Goal: Check status: Check status

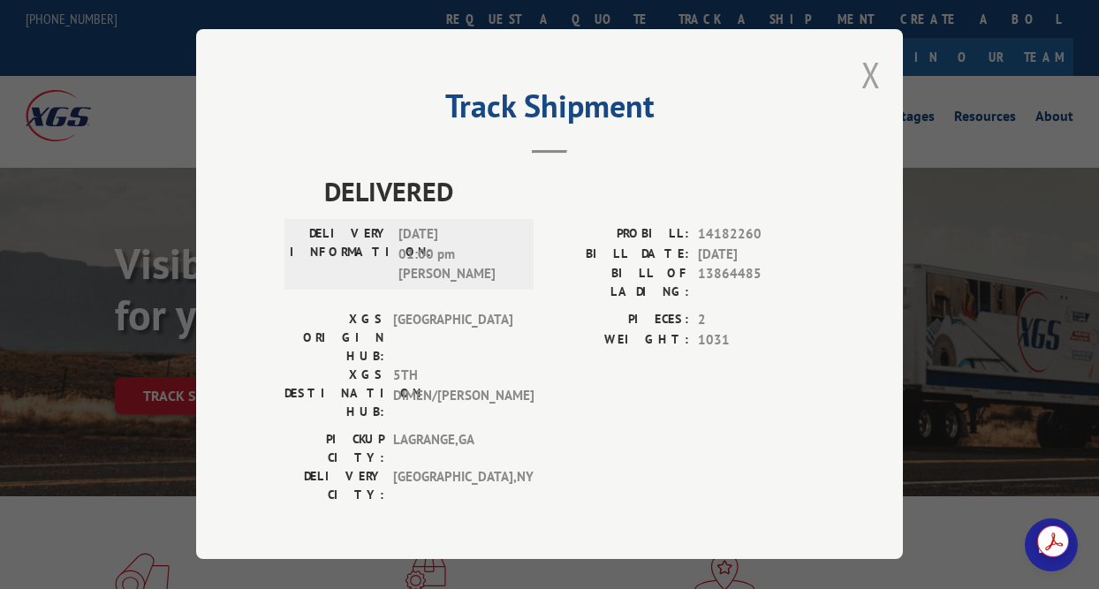
click at [874, 81] on button "Close modal" at bounding box center [870, 74] width 19 height 47
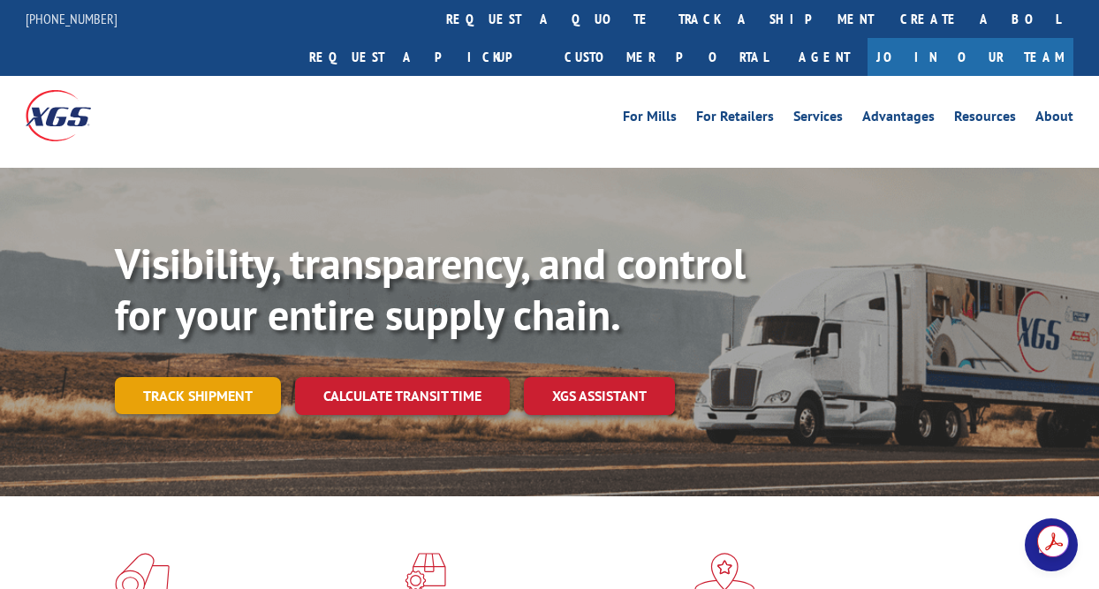
click at [186, 377] on link "Track shipment" at bounding box center [198, 395] width 166 height 37
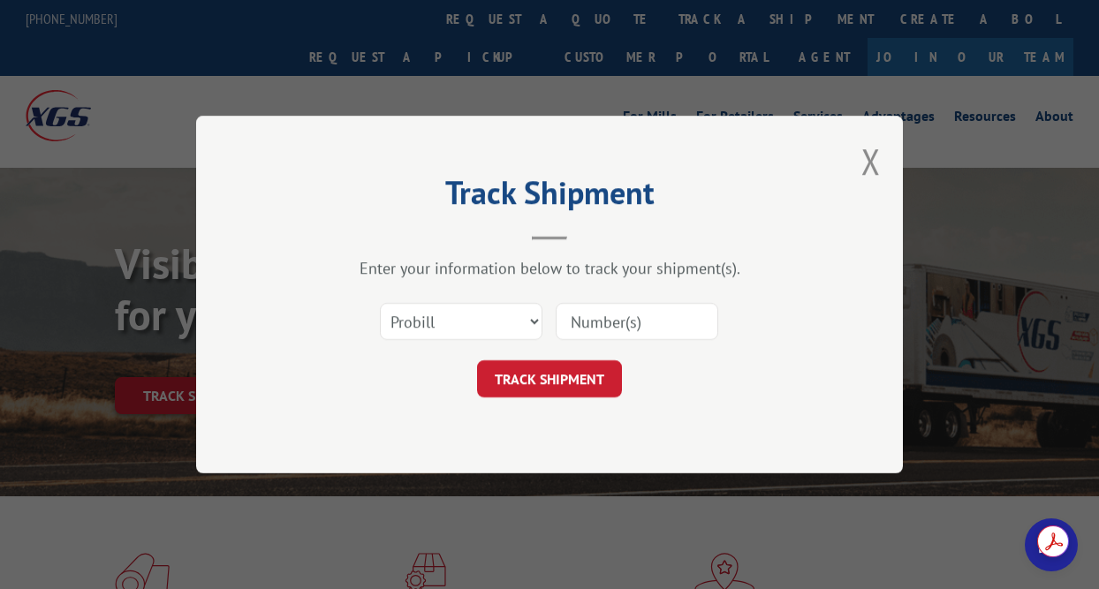
click at [589, 331] on input at bounding box center [637, 321] width 163 height 37
paste input "15985330"
type input "15985330"
click at [559, 373] on button "TRACK SHIPMENT" at bounding box center [549, 378] width 145 height 37
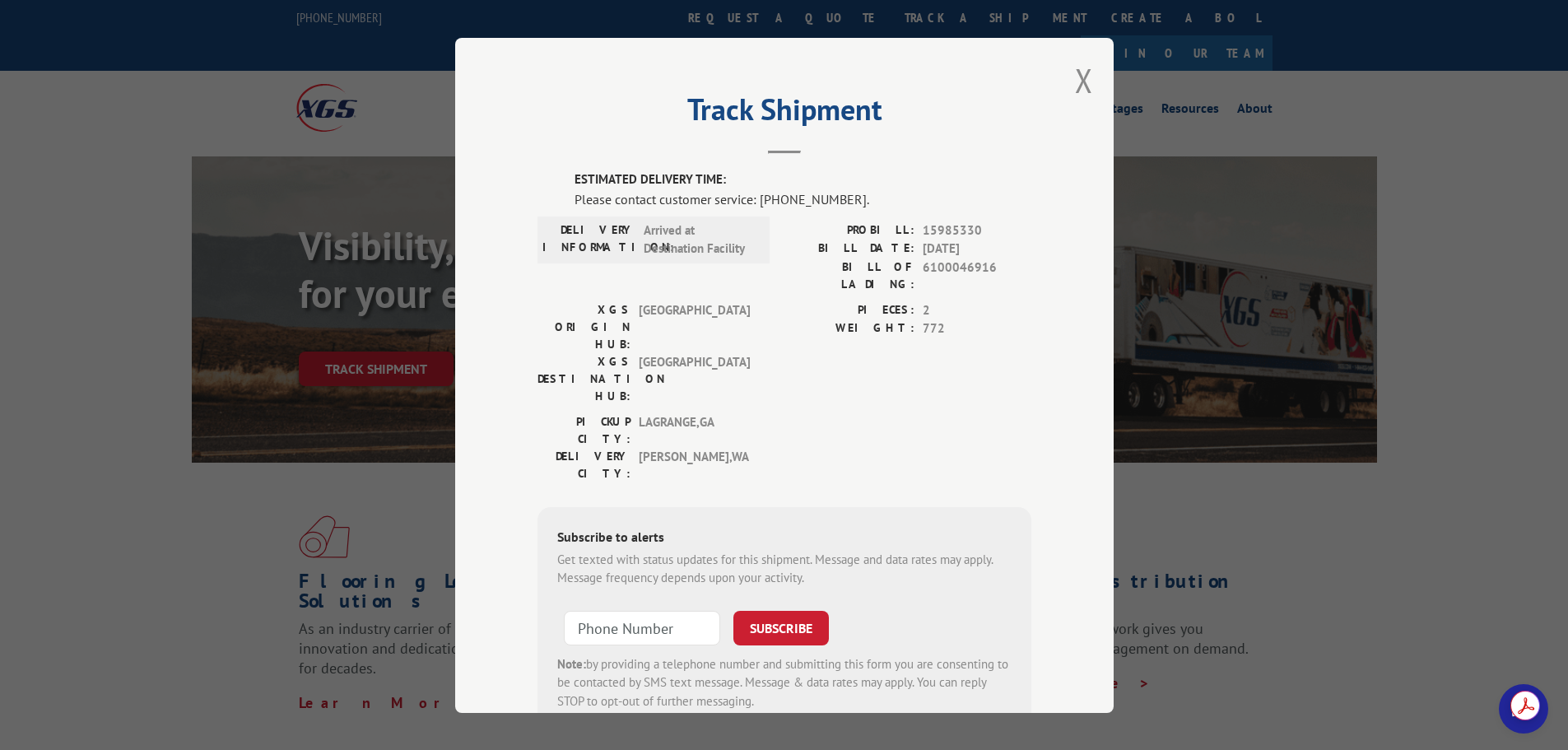
click at [1023, 548] on span "Open chat" at bounding box center [1523, 708] width 49 height 49
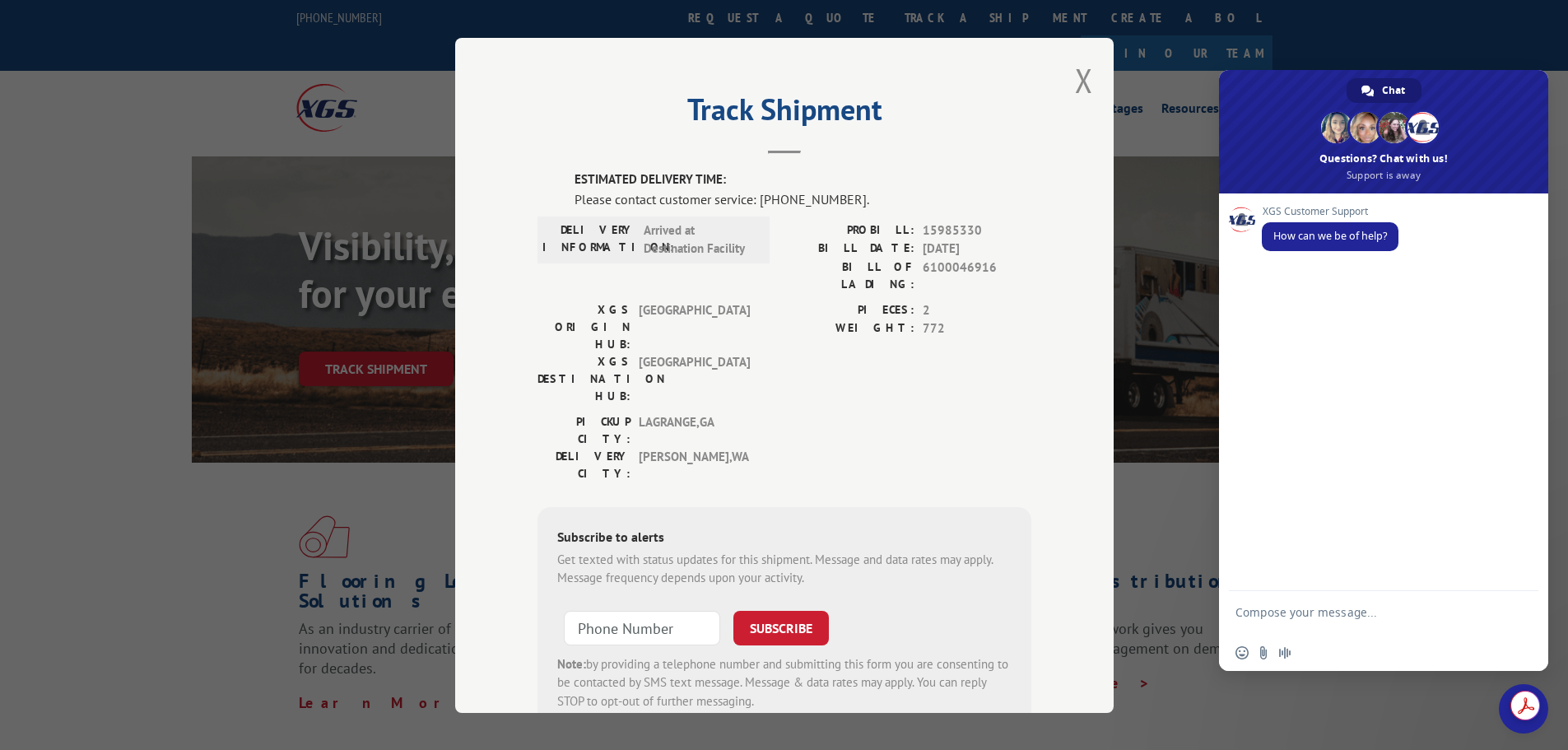
click at [1023, 548] on span "Close chat" at bounding box center [1523, 708] width 49 height 49
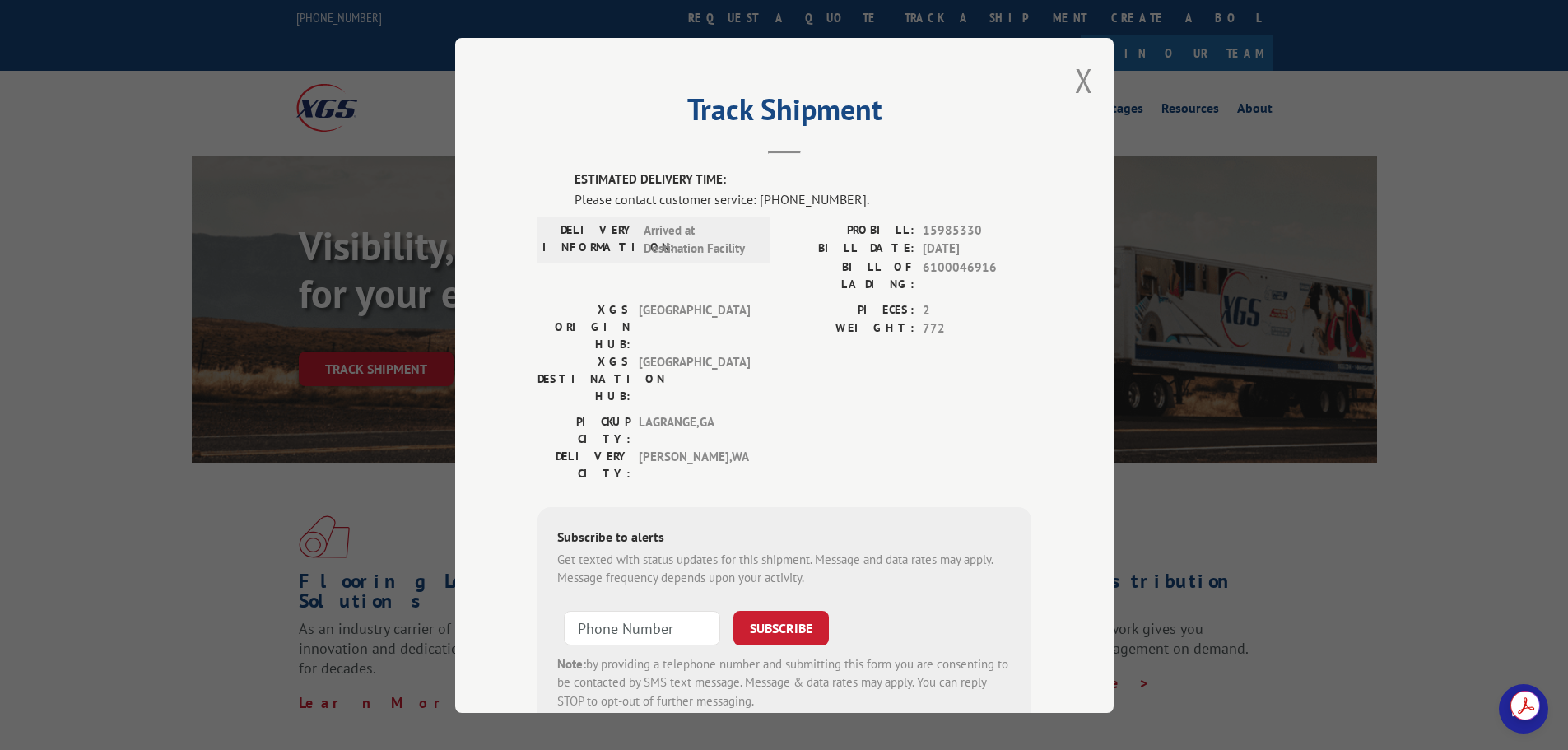
click at [1023, 548] on span "Open chat" at bounding box center [1523, 708] width 49 height 49
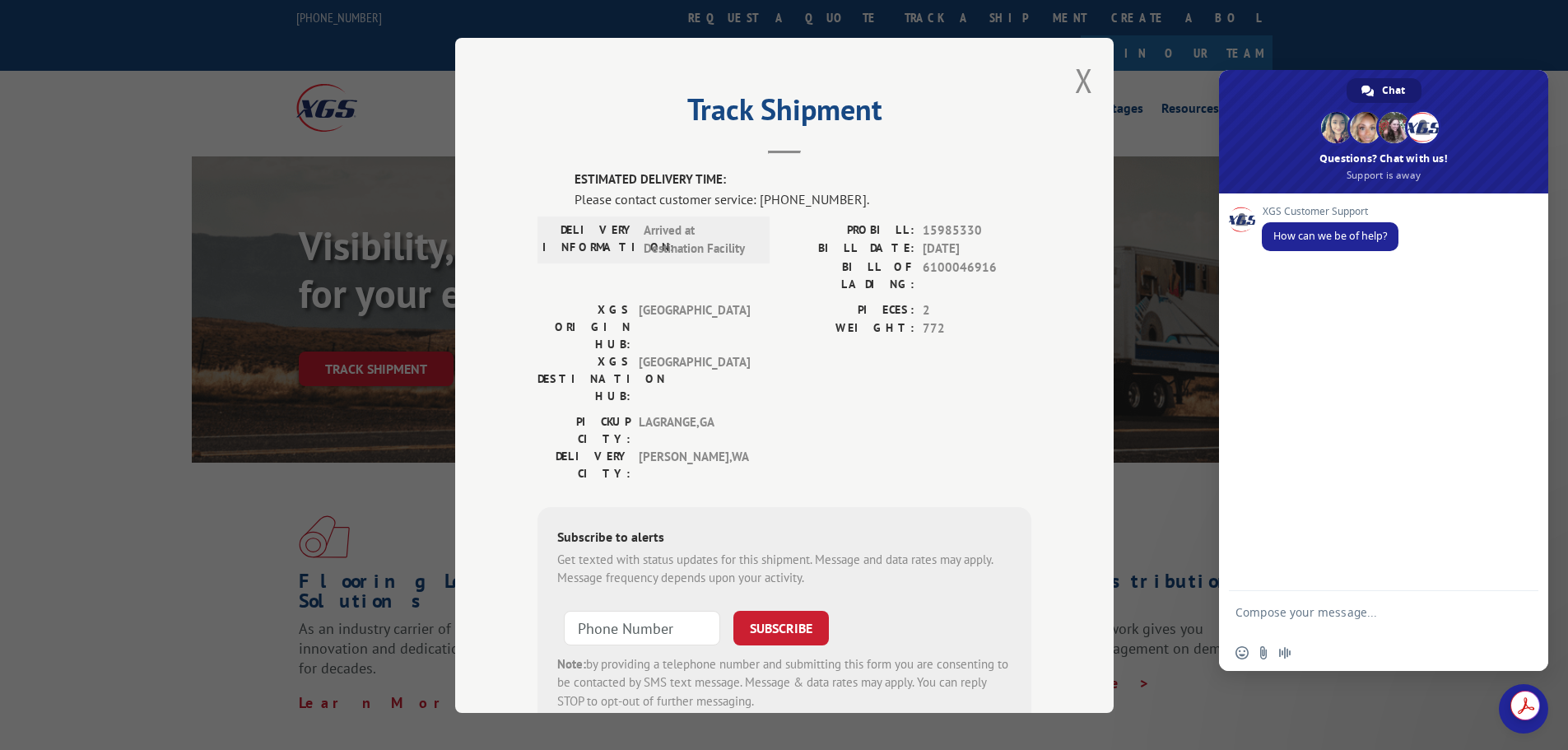
click at [1023, 548] on form at bounding box center [1365, 614] width 260 height 47
click at [1023, 548] on textarea "Compose your message..." at bounding box center [1365, 620] width 260 height 30
type textarea "Good morning, Can you please let me know when this is going to arrive?"
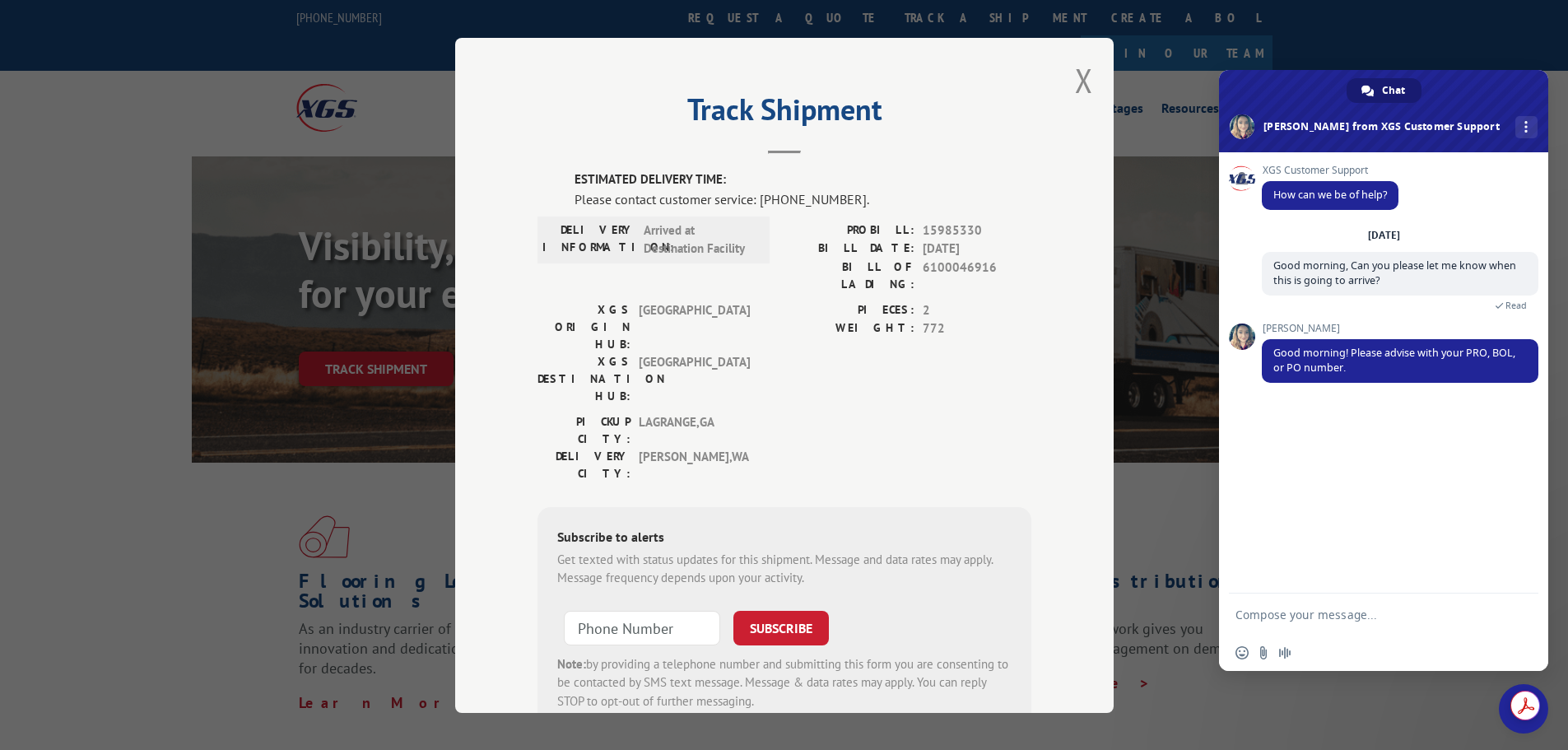
drag, startPoint x: 1452, startPoint y: 618, endPoint x: 1460, endPoint y: 601, distance: 18.8
click at [1023, 548] on textarea "Compose your message..." at bounding box center [1365, 615] width 260 height 15
type textarea "Pro is 15985330"
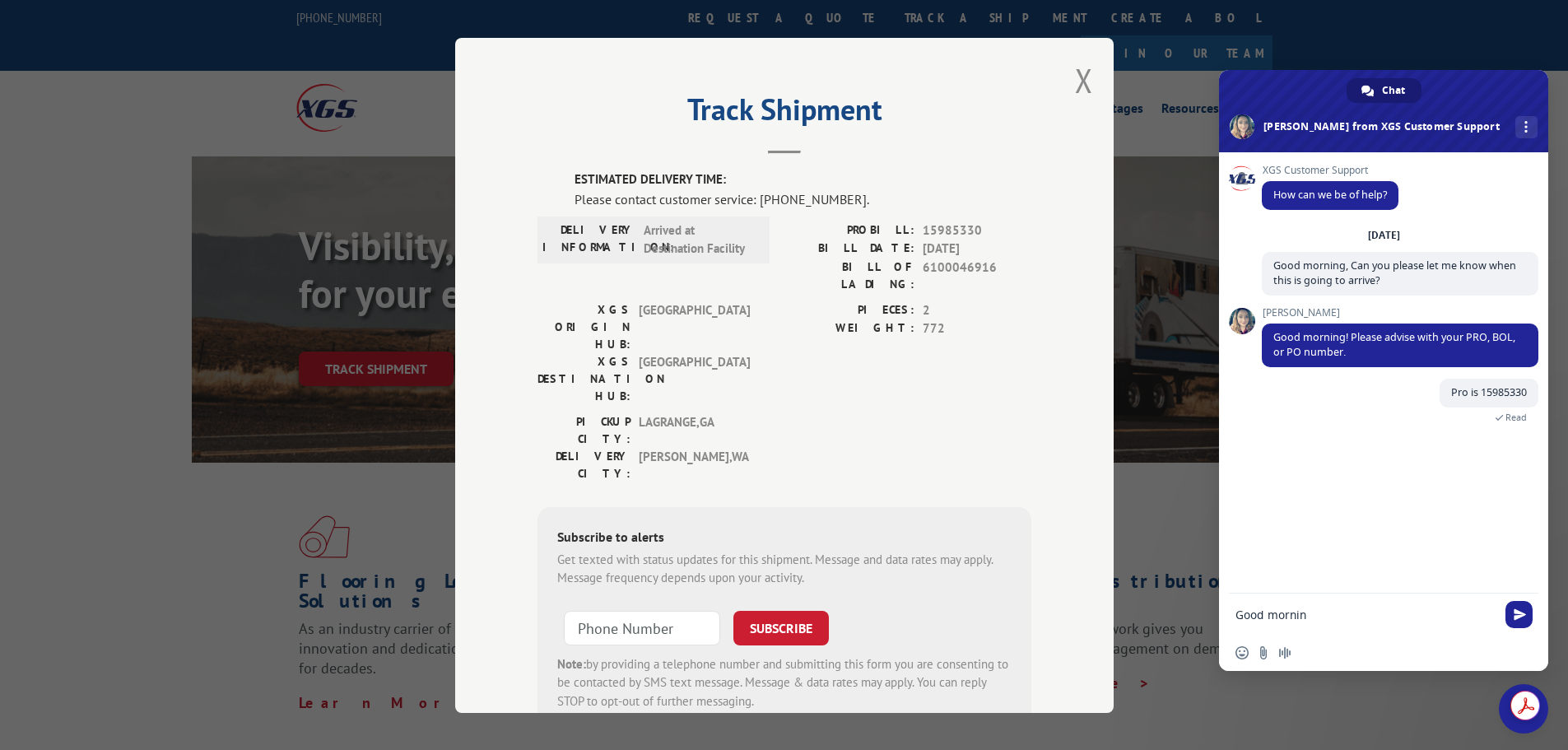
type textarea "Good morning"
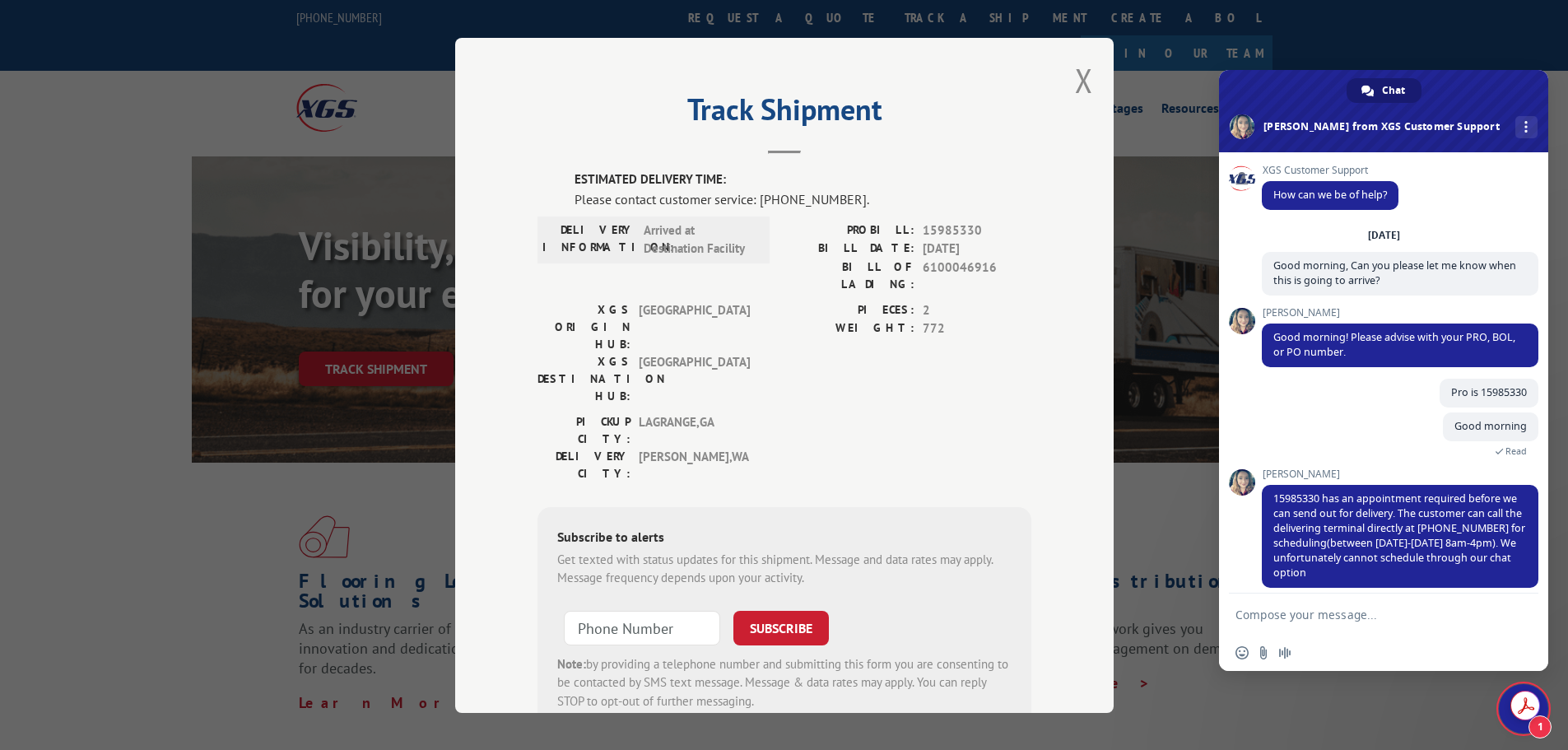
scroll to position [13, 0]
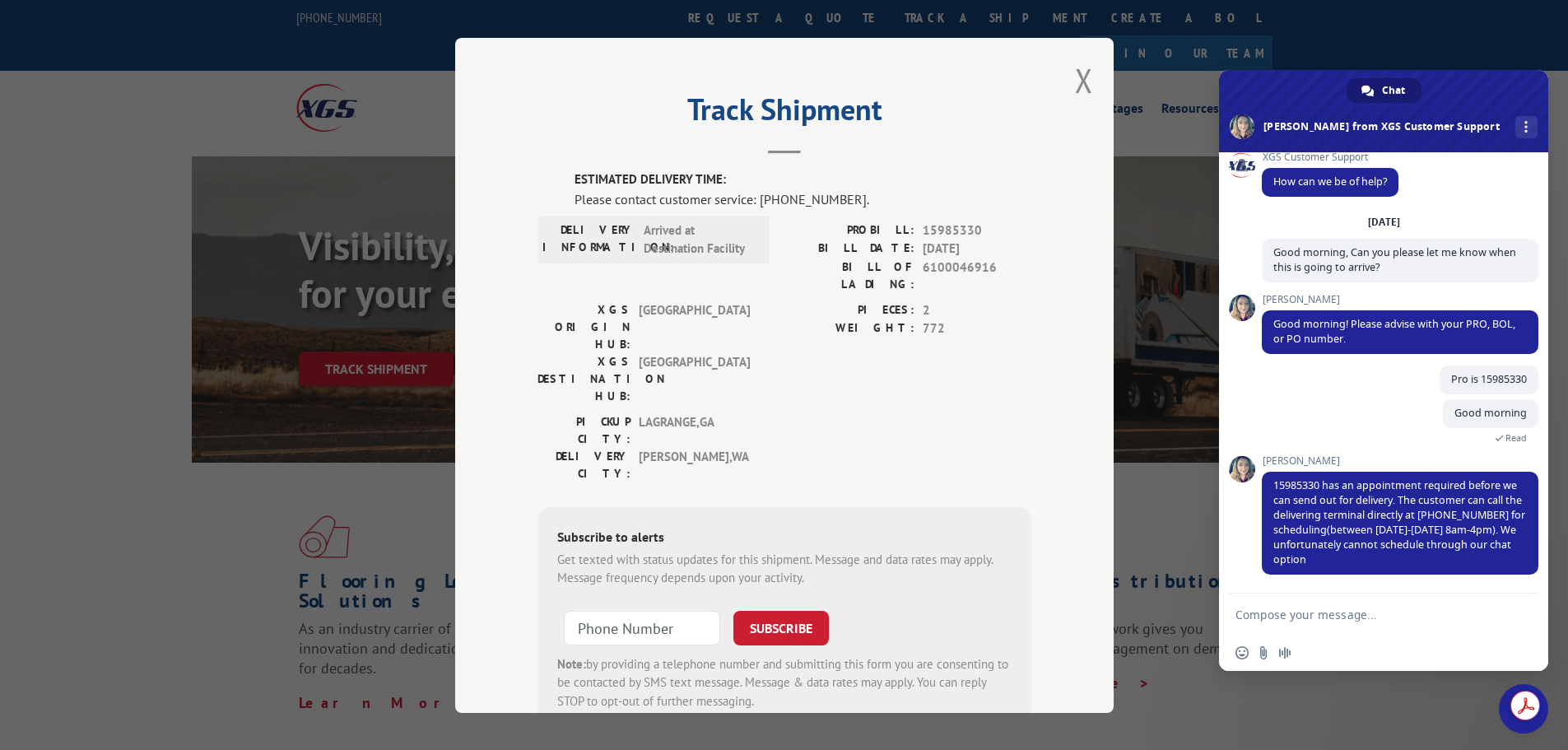
click at [1023, 548] on form at bounding box center [1365, 616] width 260 height 45
click at [1023, 548] on textarea "Compose your message..." at bounding box center [1365, 615] width 260 height 15
type textarea "8am to 4pm which time zone?"
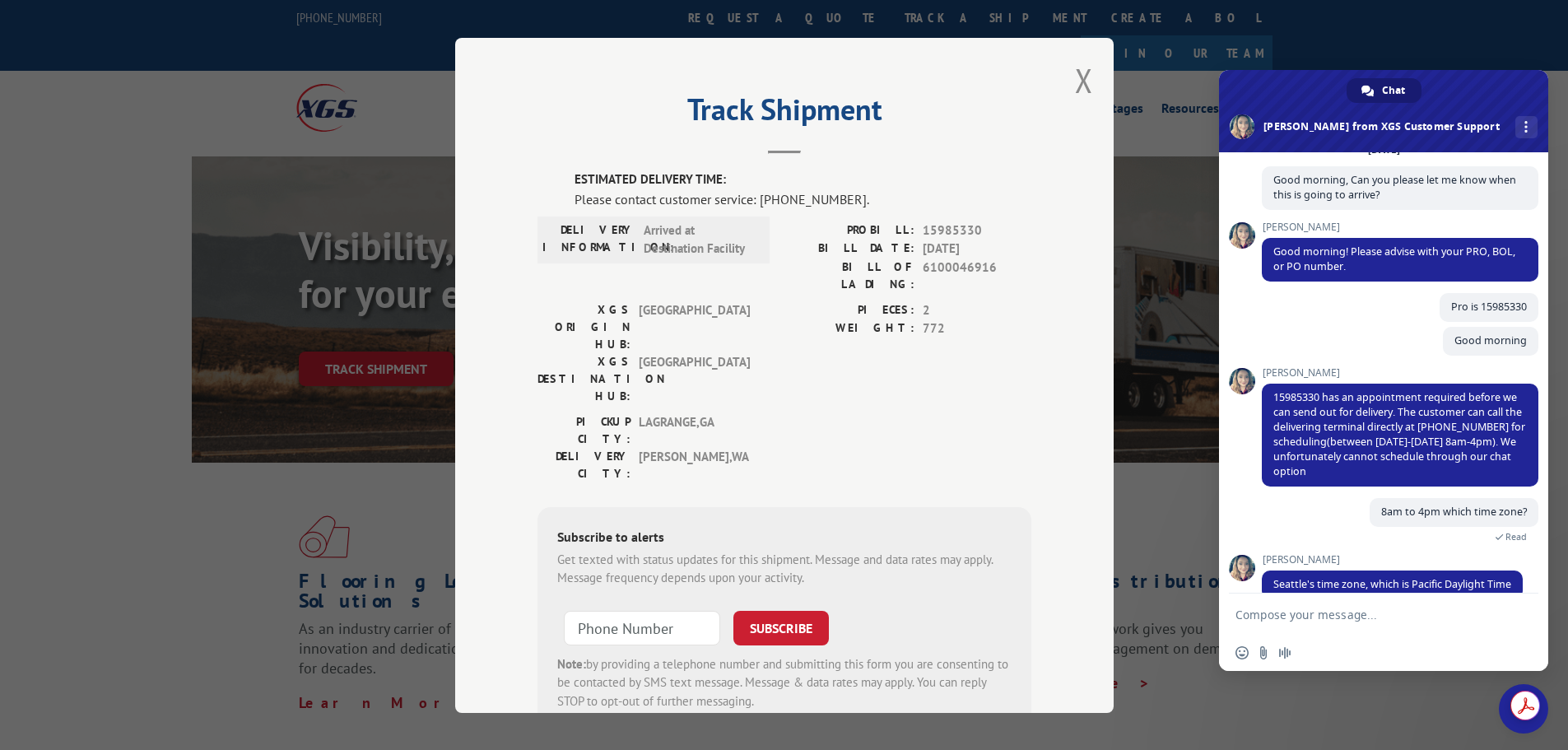
scroll to position [143, 0]
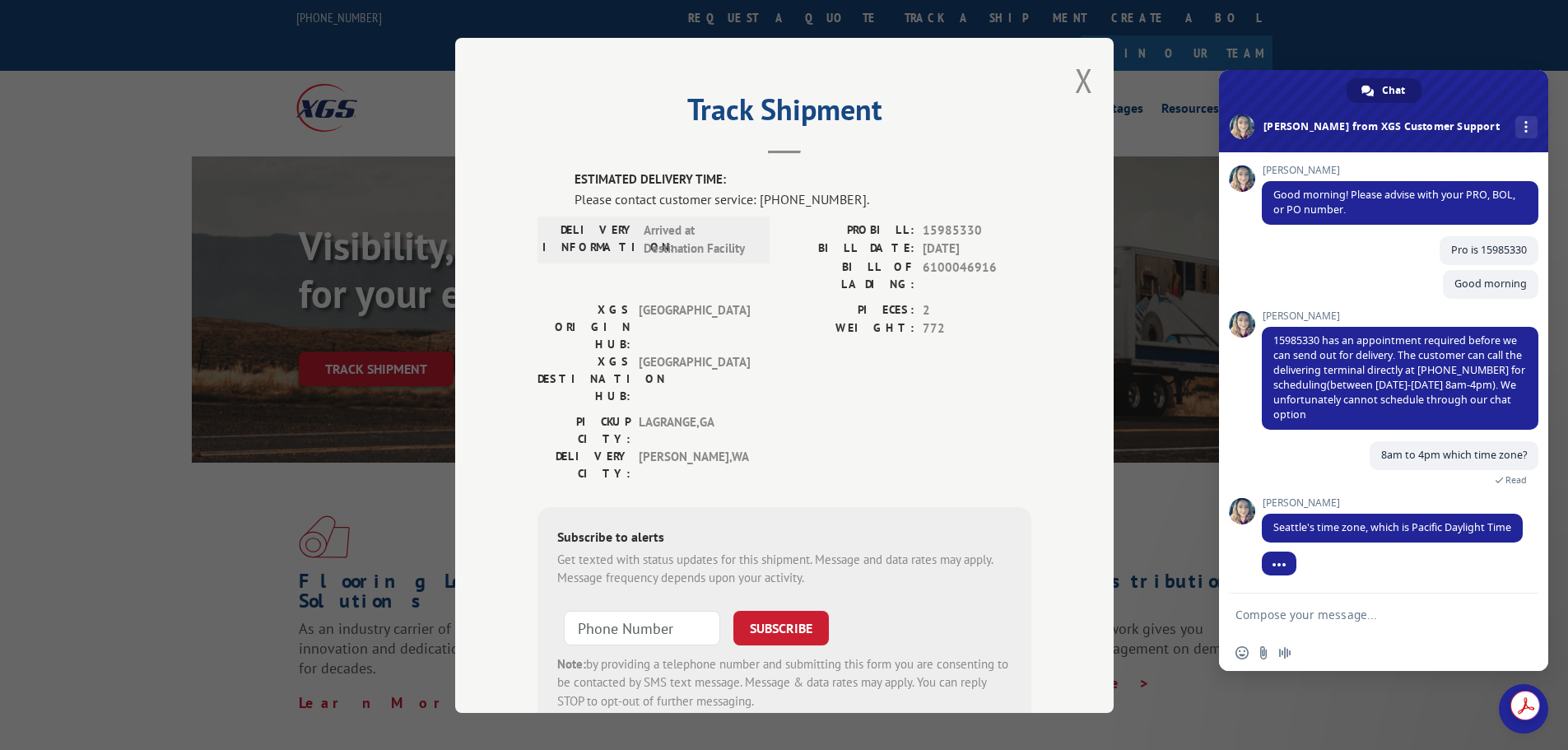
click at [1023, 548] on textarea "Compose your message..." at bounding box center [1365, 615] width 260 height 15
type textarea "Thank you"
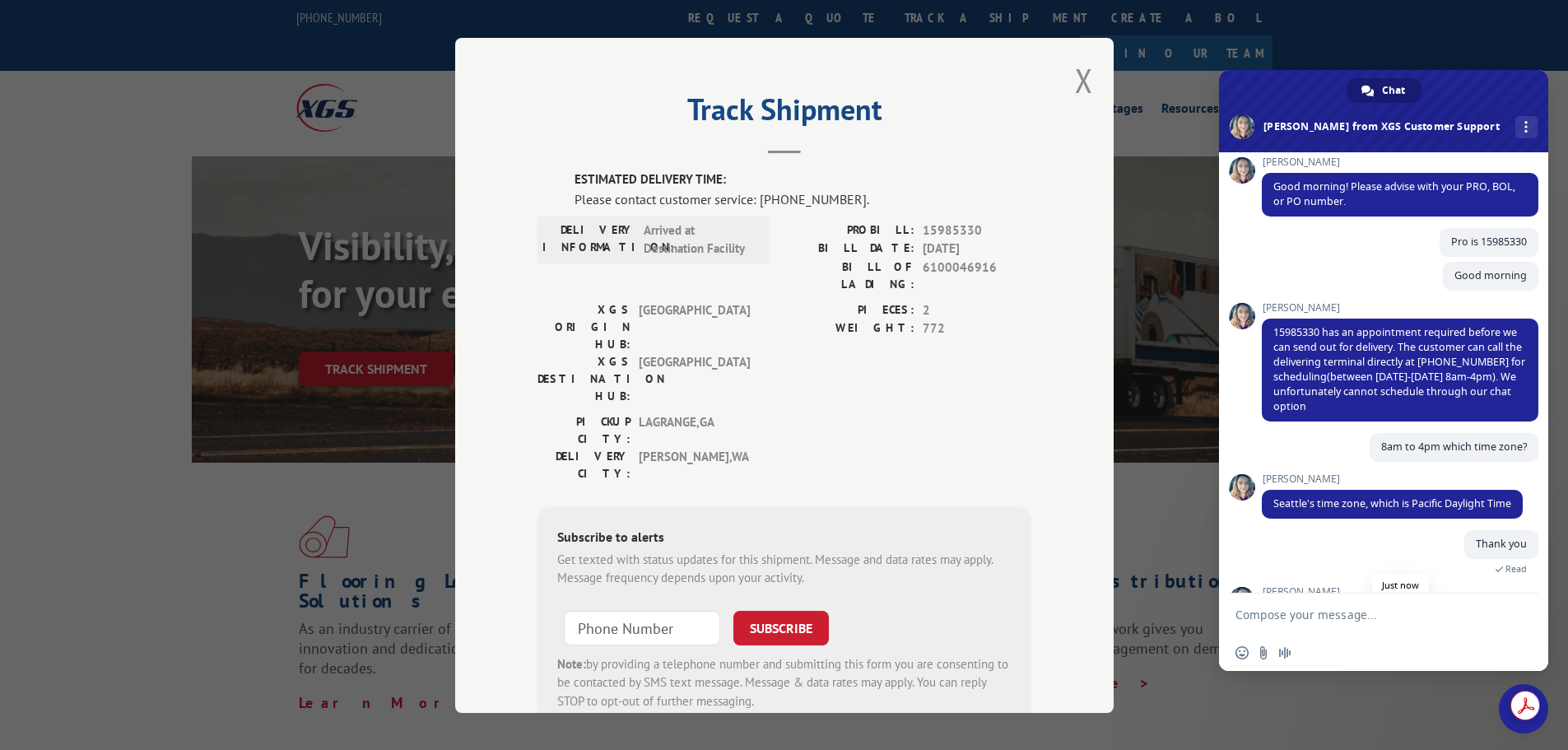
scroll to position [201, 0]
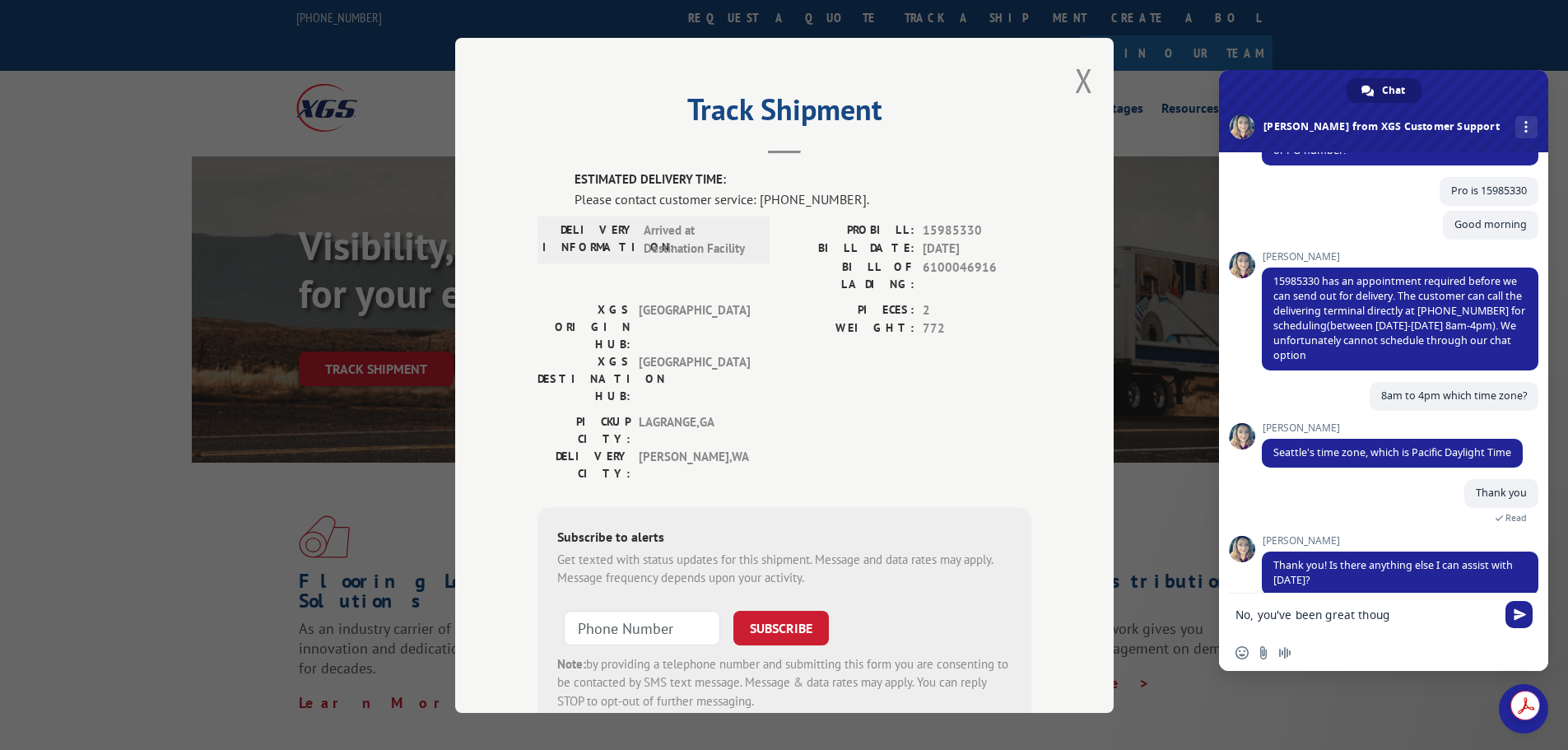
type textarea "No, you've been great though"
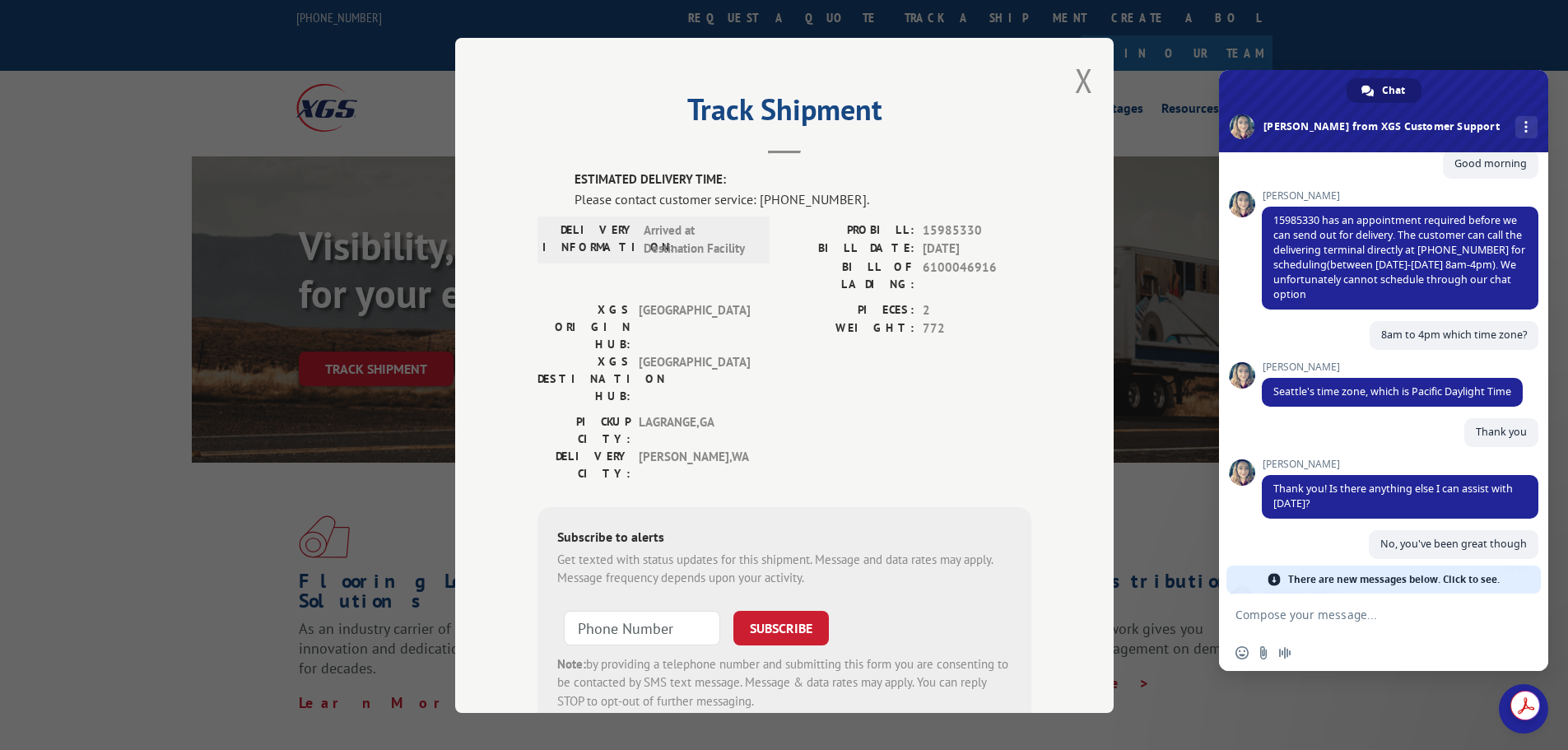
scroll to position [294, 0]
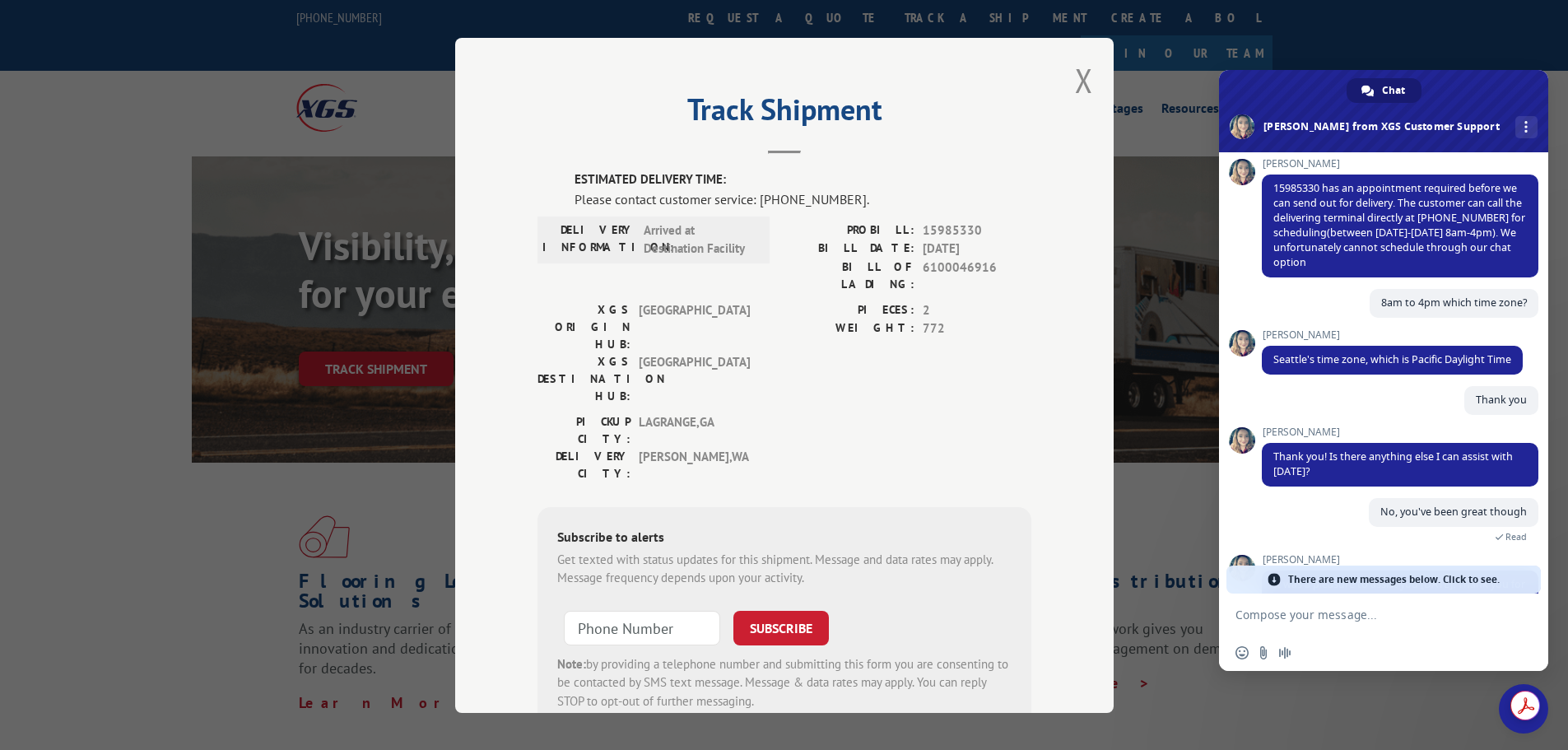
click at [1023, 83] on div "Track Shipment ESTIMATED DELIVERY TIME: Please contact customer service: (844) …" at bounding box center [784, 375] width 659 height 675
click at [1023, 80] on button "Close modal" at bounding box center [1084, 80] width 18 height 44
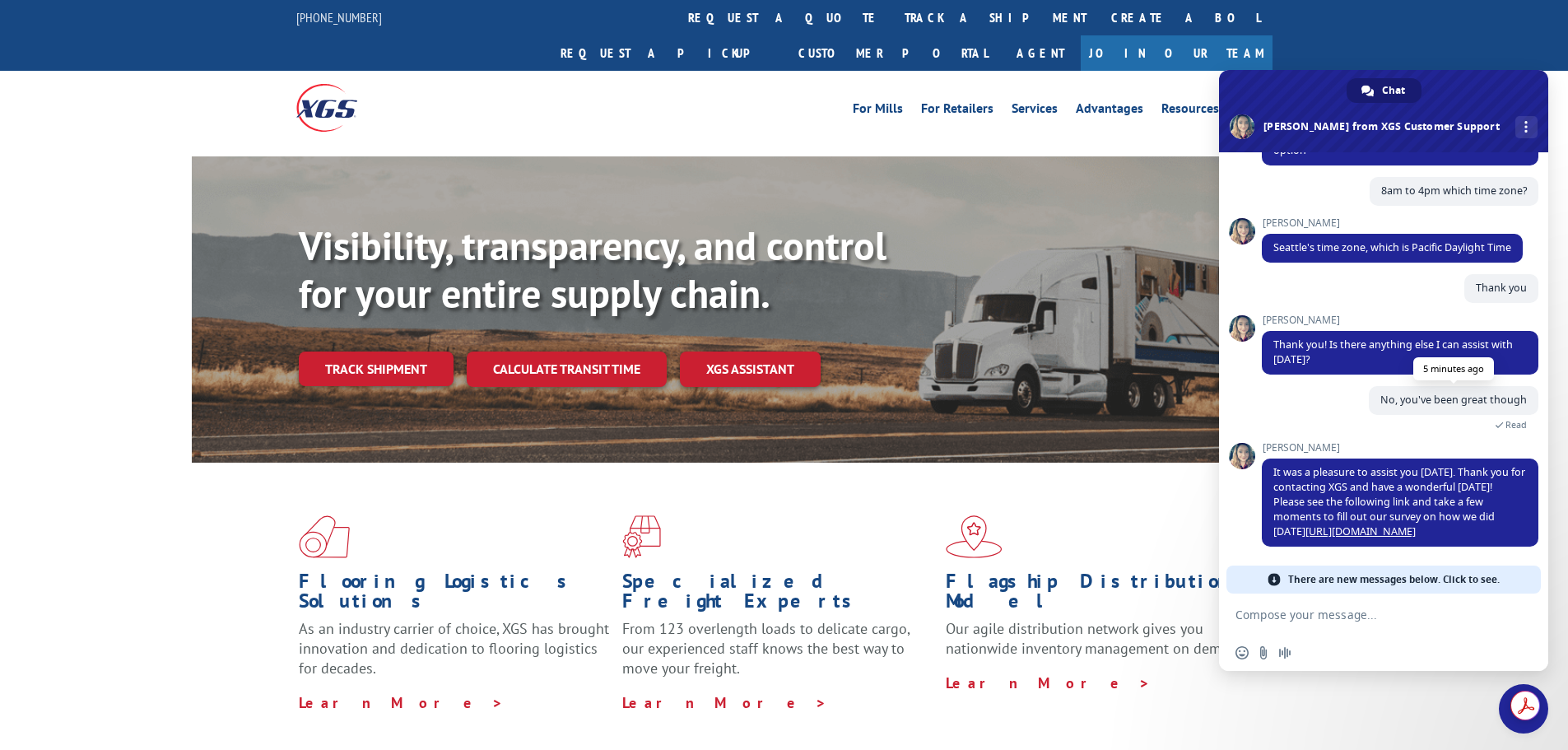
scroll to position [393, 0]
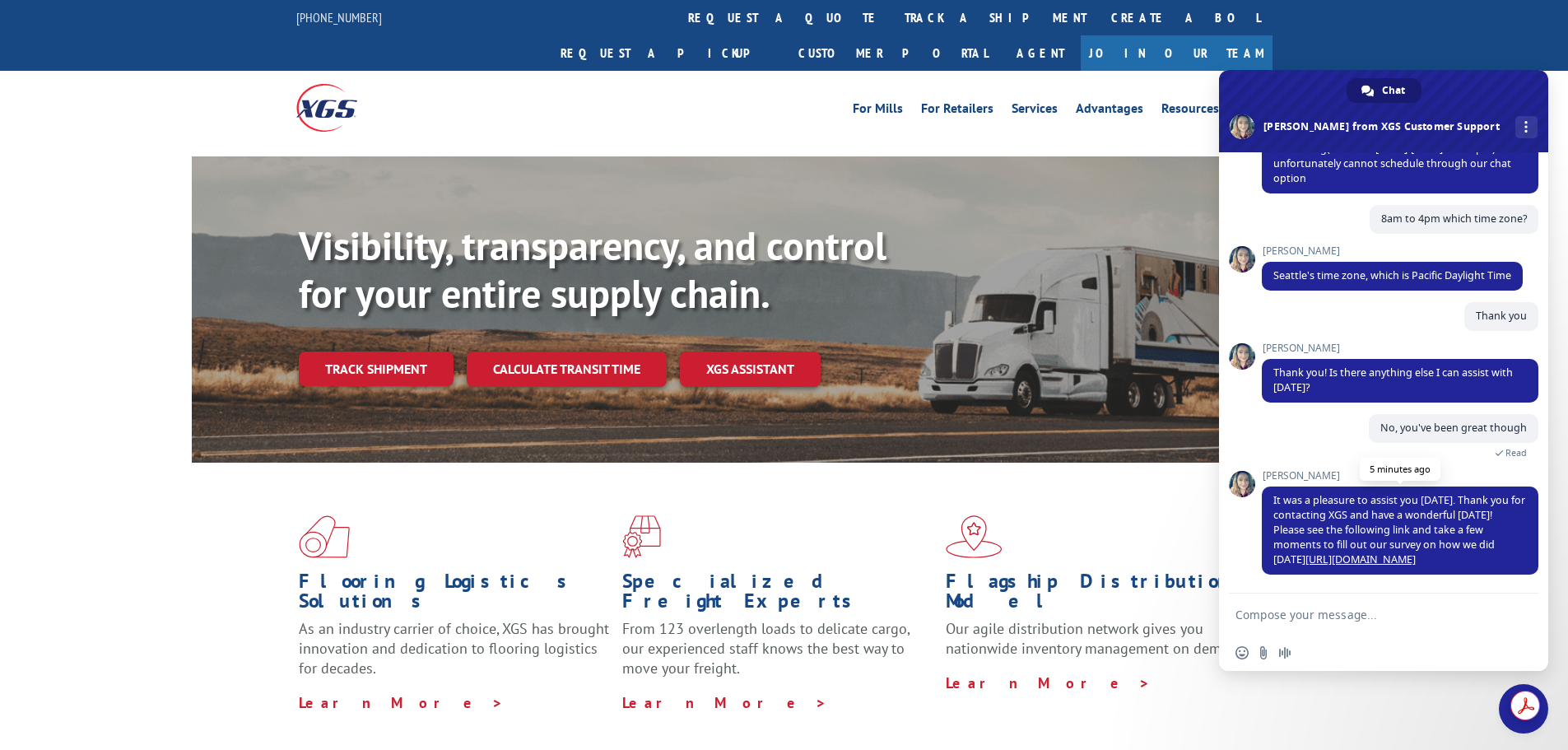
click at [1023, 548] on link "[URL][DOMAIN_NAME]" at bounding box center [1360, 559] width 110 height 14
click at [1023, 71] on div "For Mills For Retailers Services Advantages Resources About For Mills For Retai…" at bounding box center [784, 107] width 1568 height 74
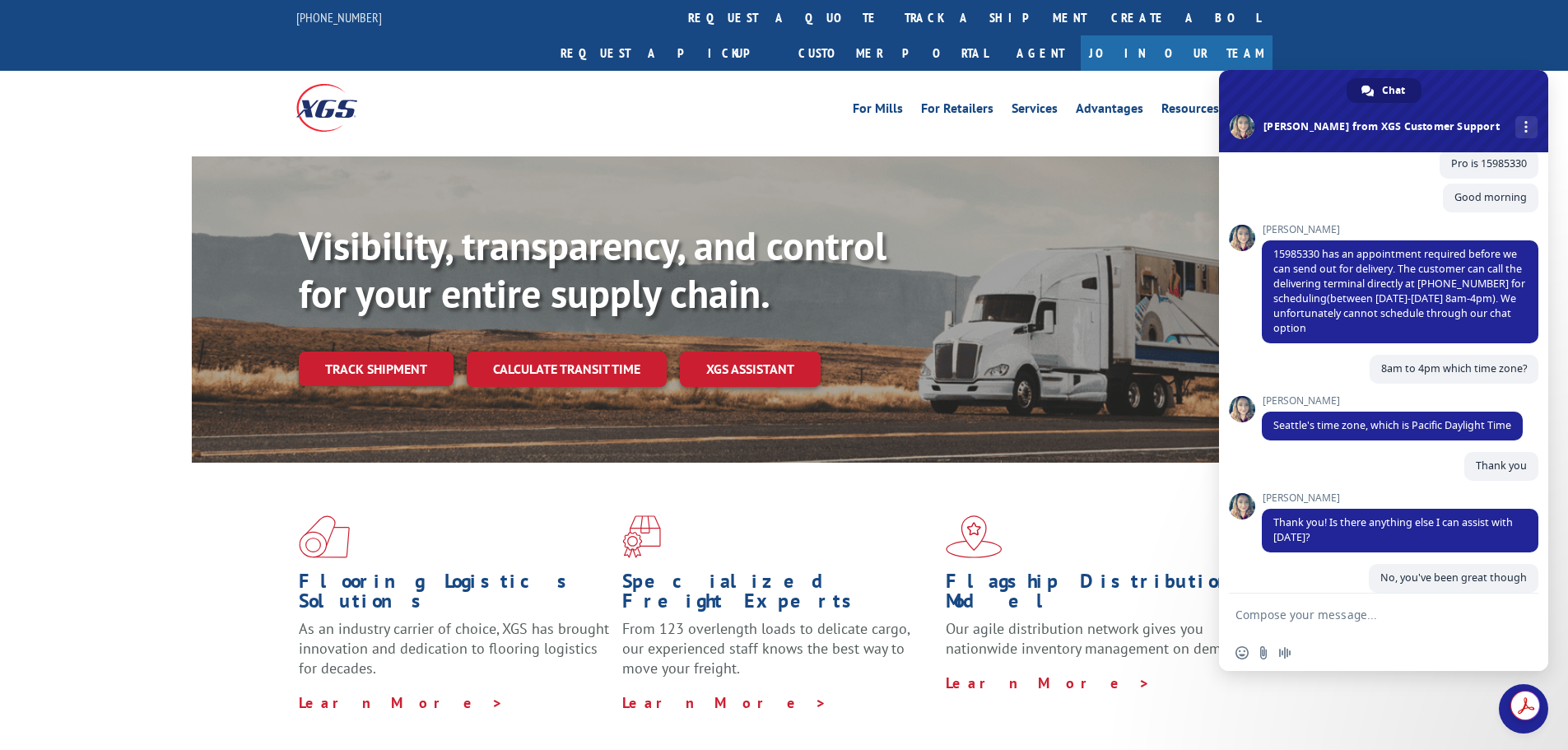
scroll to position [0, 0]
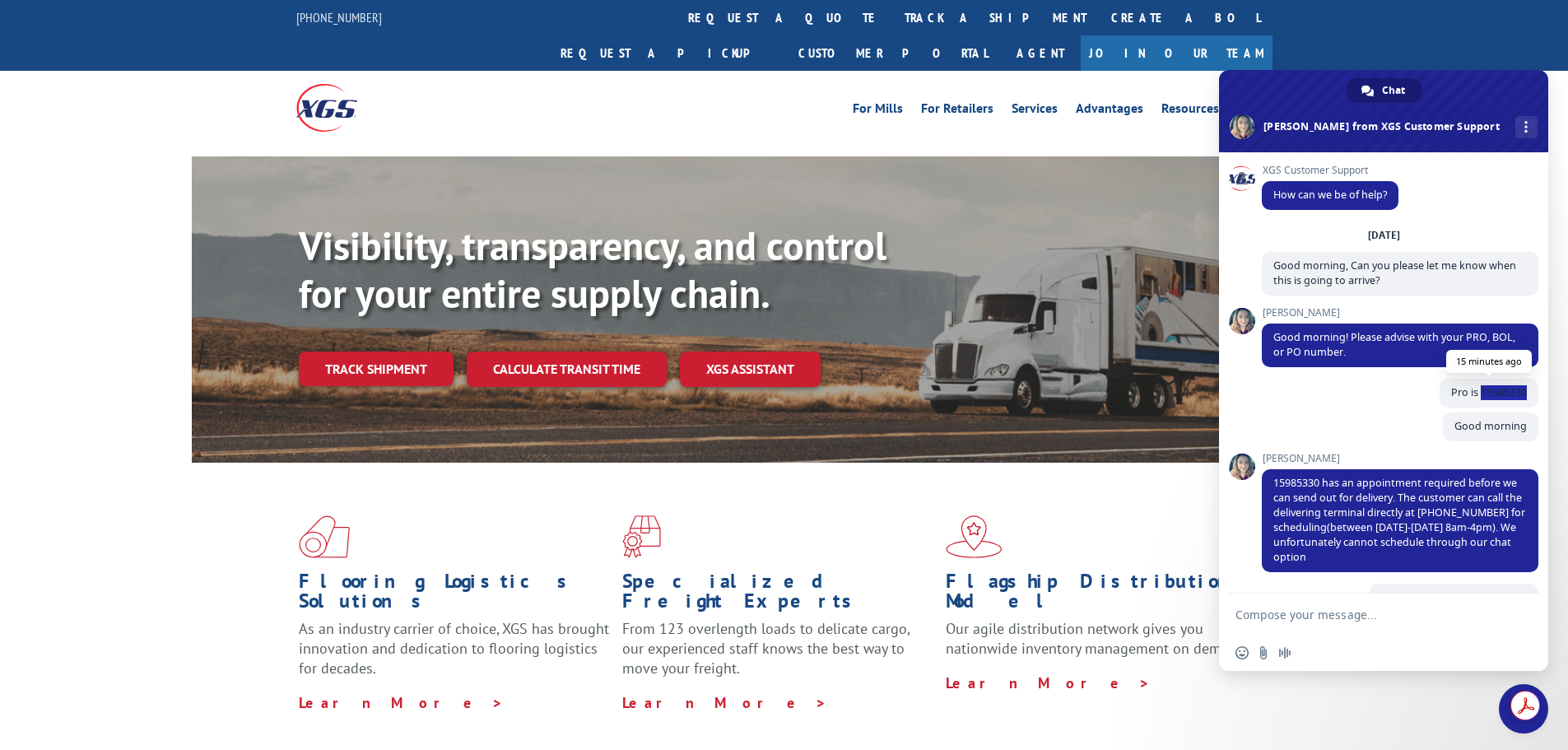
drag, startPoint x: 1513, startPoint y: 392, endPoint x: 1468, endPoint y: 392, distance: 45.0
click at [1023, 392] on span "Pro is 15985330" at bounding box center [1489, 391] width 75 height 14
copy span "15985330"
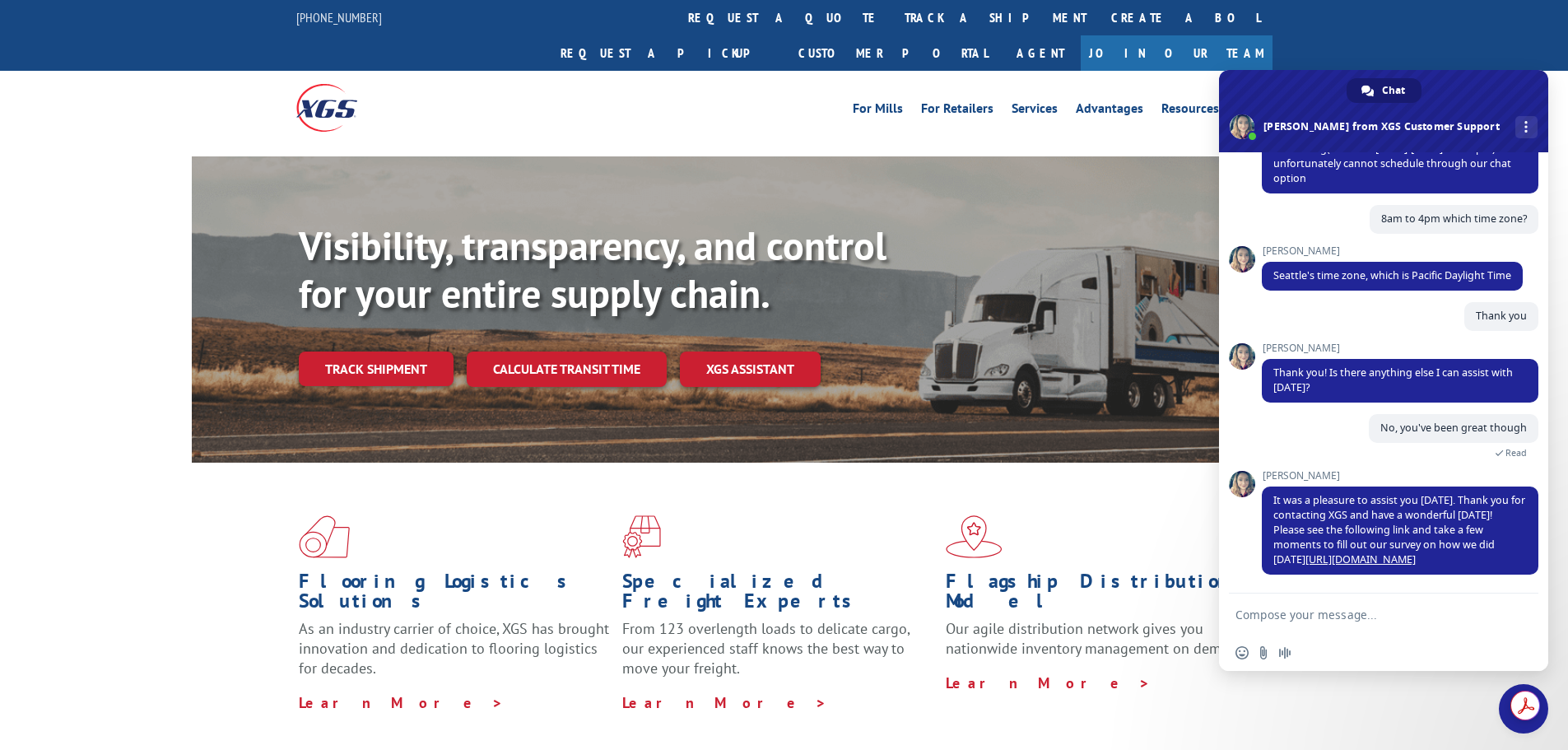
click at [1465, 71] on div "For Mills For Retailers Services Advantages Resources About For Mills For Retai…" at bounding box center [784, 107] width 1568 height 74
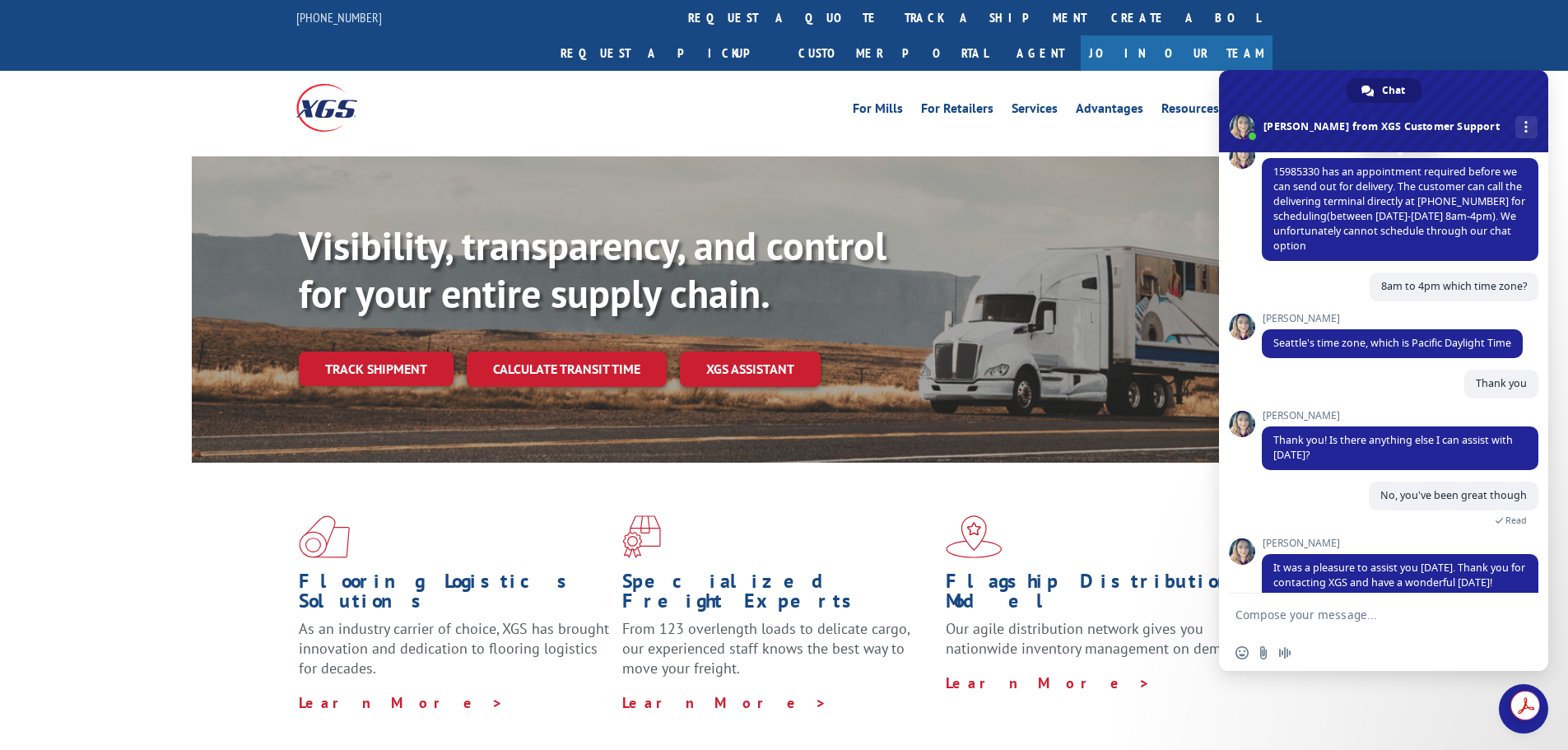
scroll to position [229, 0]
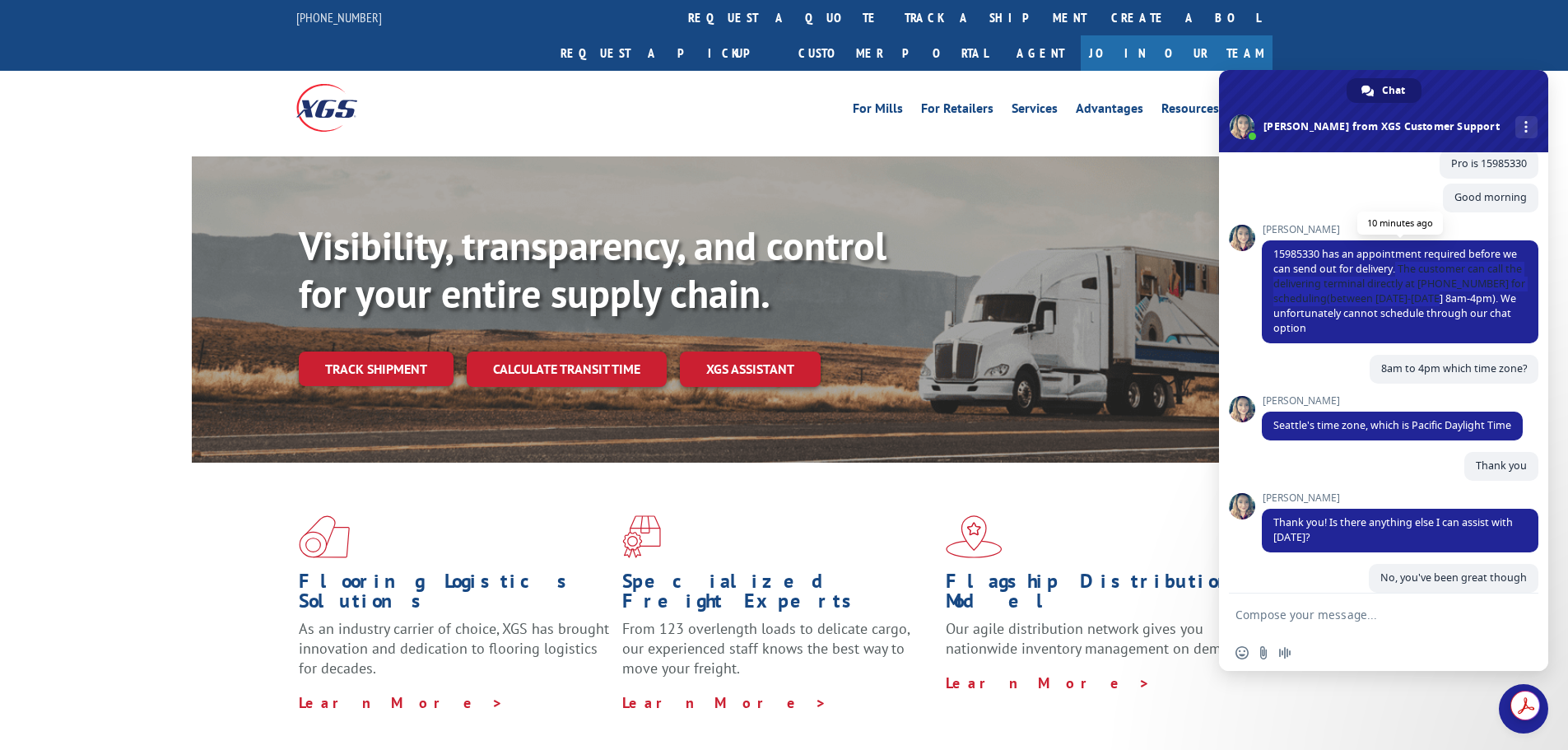
drag, startPoint x: 1414, startPoint y: 267, endPoint x: 1493, endPoint y: 299, distance: 85.2
click at [1493, 299] on span "15985330 has an appointment required before we can send out for delivery. The c…" at bounding box center [1399, 292] width 277 height 102
copy span "The customer can call the delivering terminal directly at [PHONE_NUMBER] for sc…"
drag, startPoint x: 232, startPoint y: 82, endPoint x: 252, endPoint y: 82, distance: 20.0
click at [232, 82] on div "For Mills For Retailers Services Advantages Resources About For Mills For Retai…" at bounding box center [784, 107] width 1568 height 74
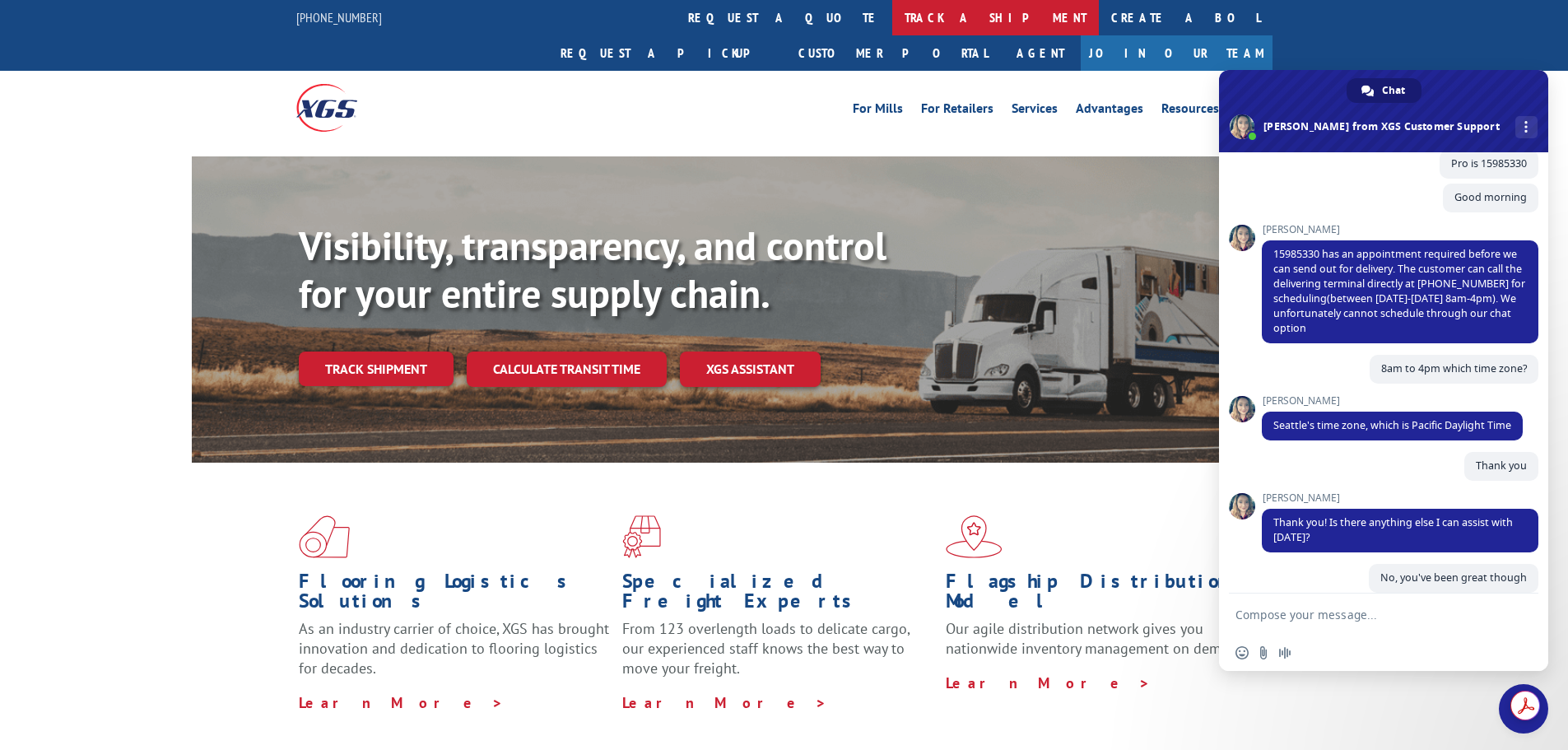
click at [893, 22] on link "track a shipment" at bounding box center [996, 18] width 207 height 35
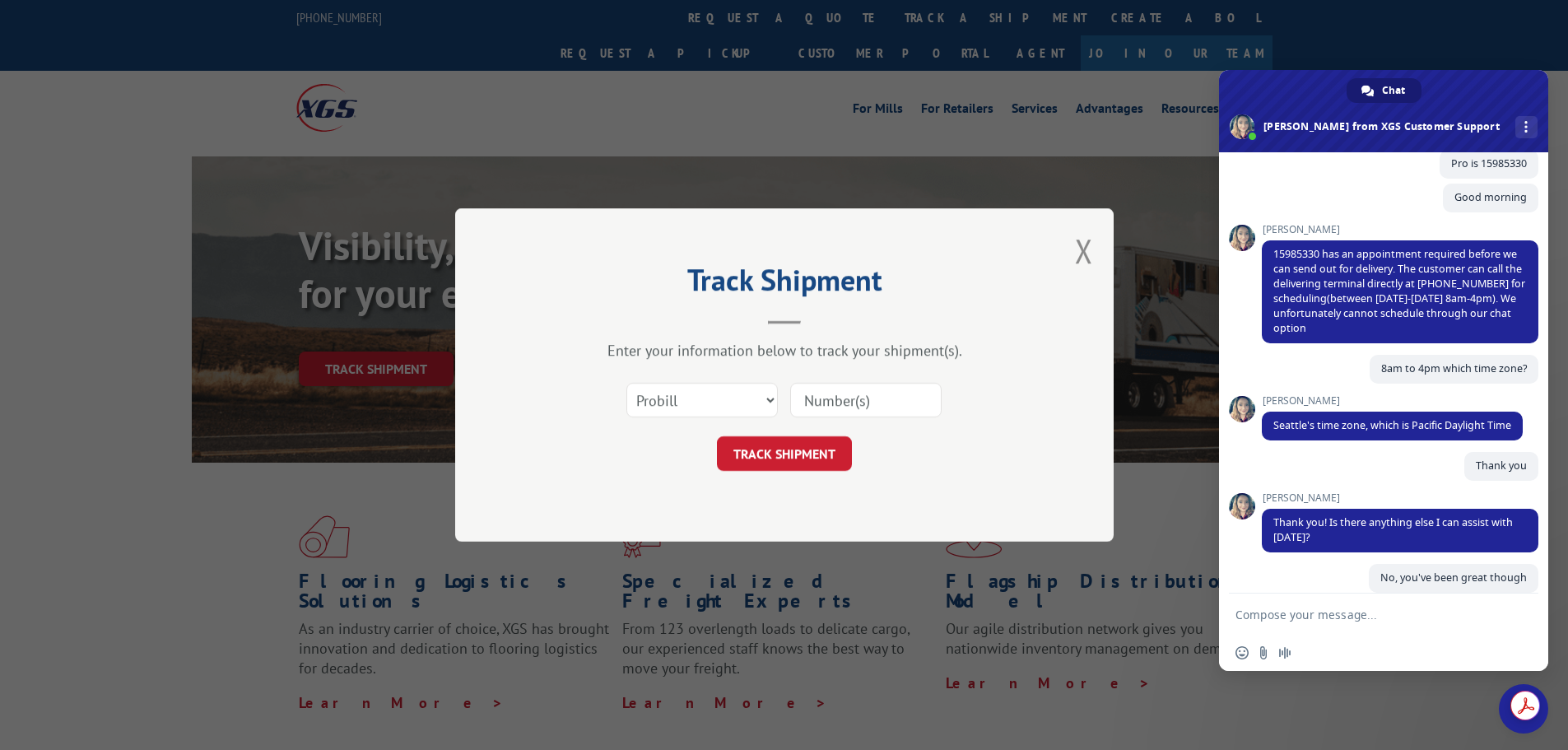
click at [817, 396] on input at bounding box center [866, 400] width 152 height 34
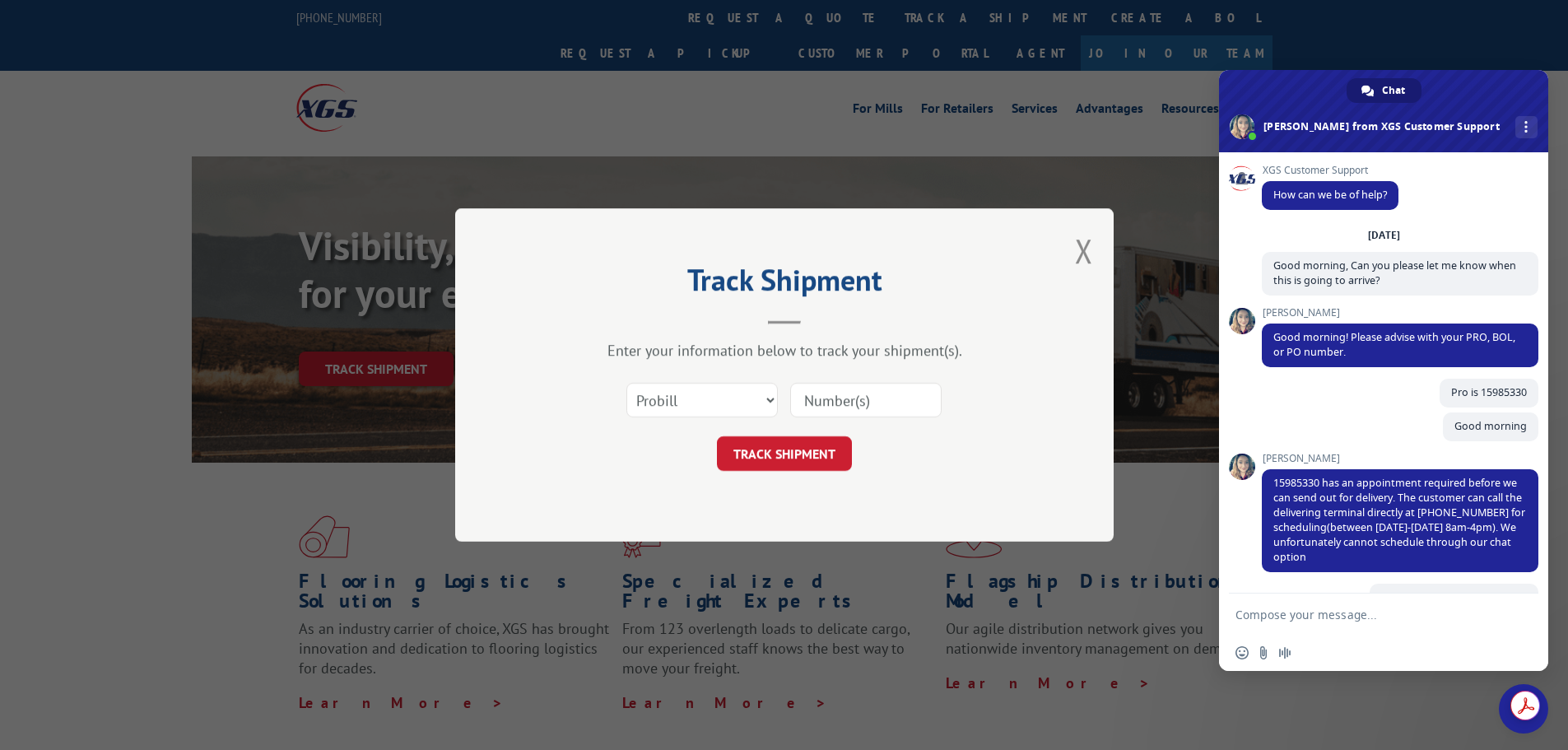
click at [867, 745] on div "Track Shipment Enter your information below to track your shipment(s). Select c…" at bounding box center [784, 375] width 1568 height 750
drag, startPoint x: 1322, startPoint y: 486, endPoint x: 1272, endPoint y: 484, distance: 50.0
click at [1272, 484] on span "15985330 has an appointment required before we can send out for delivery. The c…" at bounding box center [1399, 521] width 277 height 102
copy span "15985330"
click at [839, 404] on input at bounding box center [866, 400] width 152 height 34
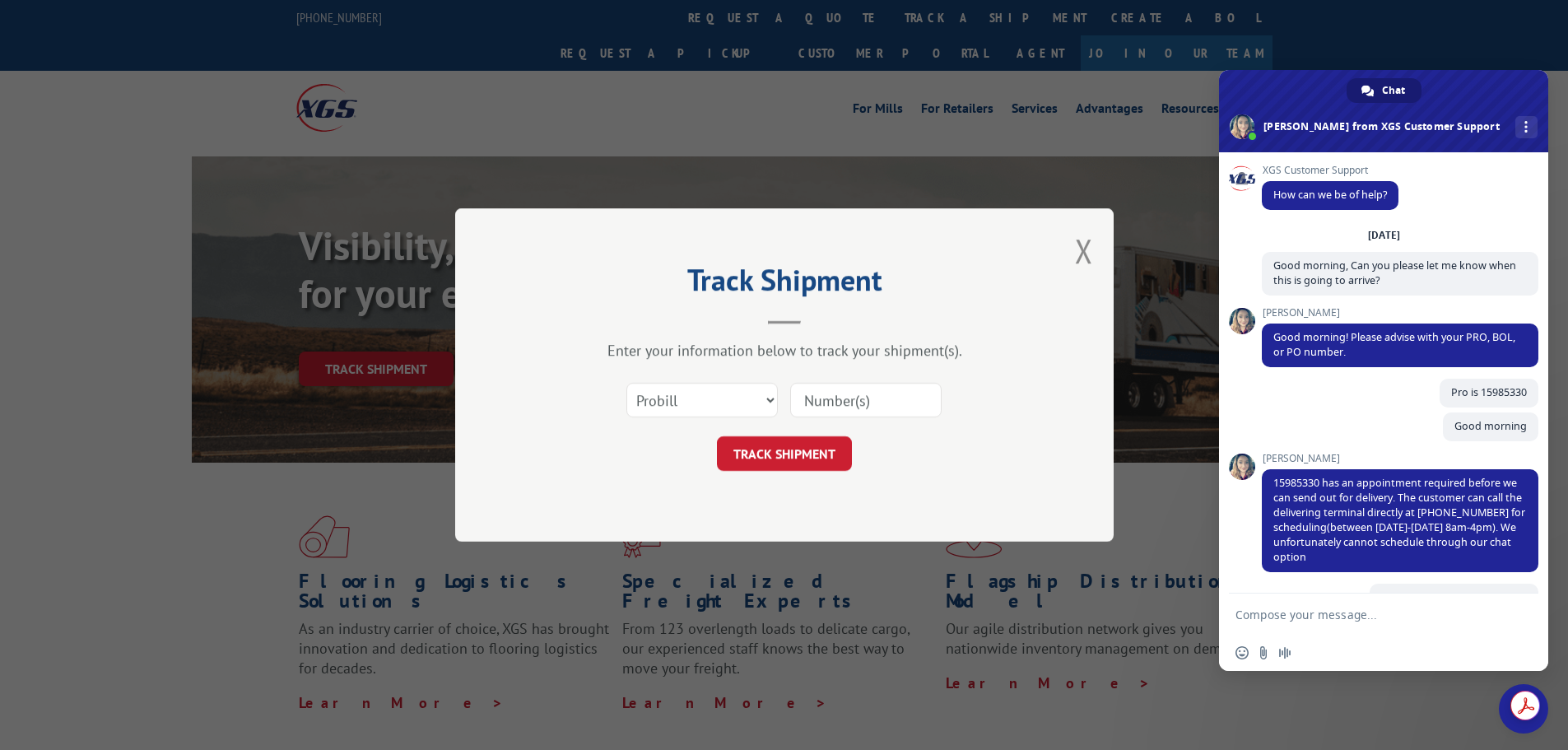
paste input "15985330"
type input "15985330"
click at [779, 451] on button "TRACK SHIPMENT" at bounding box center [784, 453] width 135 height 34
